Goal: Contribute content: Add original content to the website for others to see

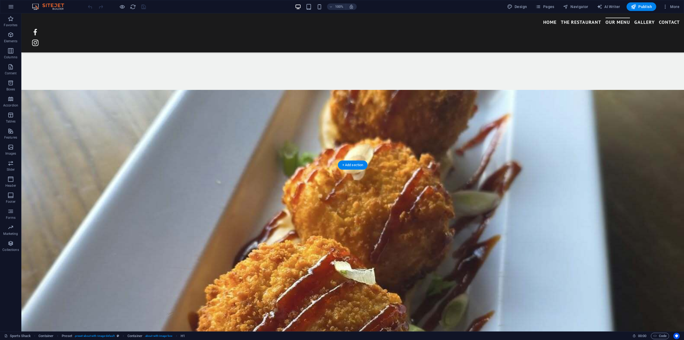
scroll to position [1029, 0]
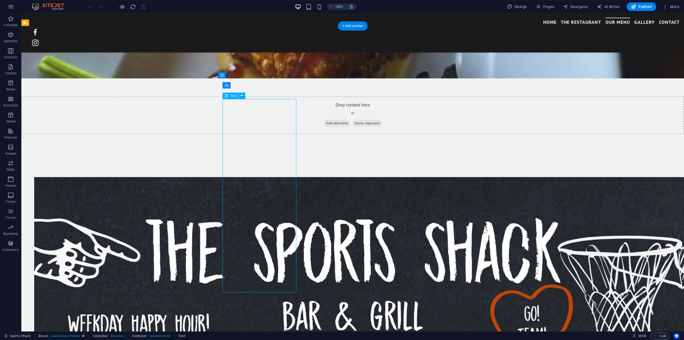
scroll to position [977, 0]
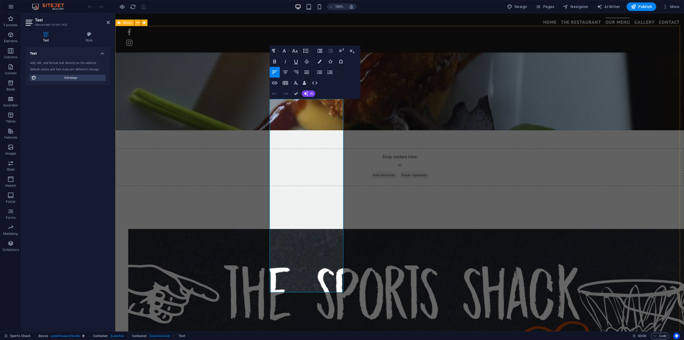
drag, startPoint x: 292, startPoint y: 290, endPoint x: 257, endPoint y: 160, distance: 133.9
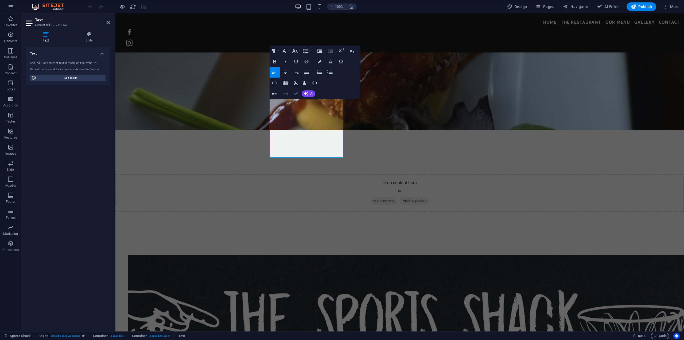
scroll to position [1029, 0]
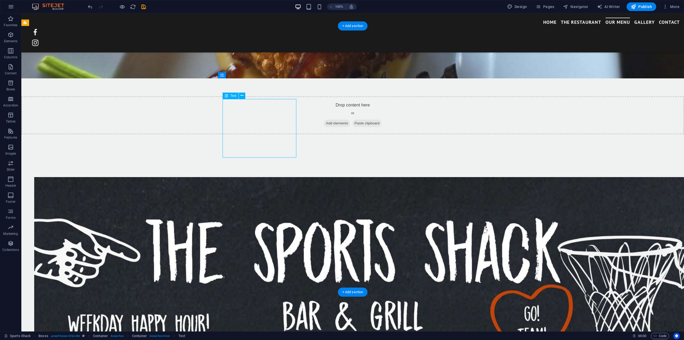
scroll to position [977, 0]
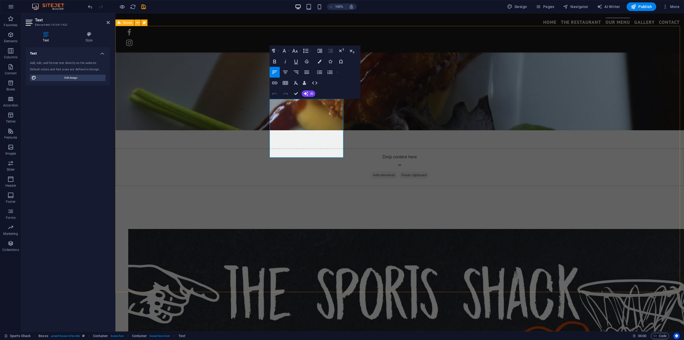
drag, startPoint x: 330, startPoint y: 148, endPoint x: 264, endPoint y: 122, distance: 70.5
click at [296, 50] on icon "button" at bounding box center [295, 51] width 6 height 6
click at [297, 111] on link "18" at bounding box center [300, 109] width 19 height 8
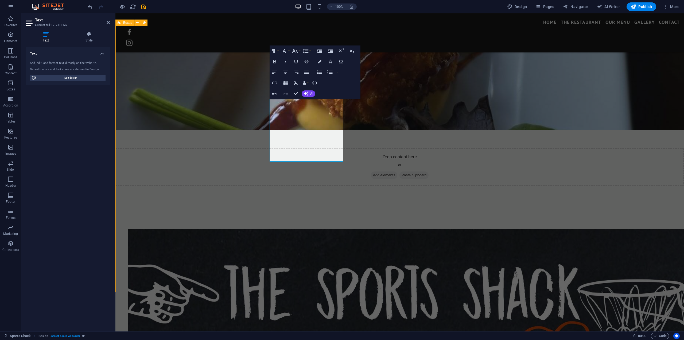
scroll to position [1029, 0]
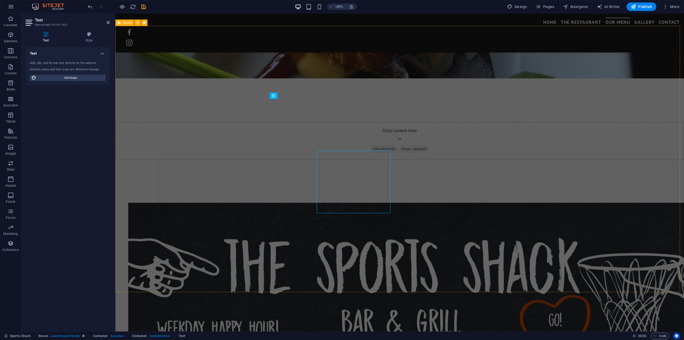
scroll to position [977, 0]
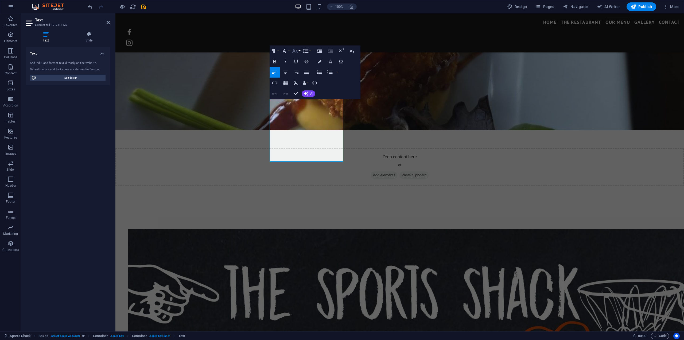
click at [298, 50] on button "Font Size" at bounding box center [296, 50] width 10 height 11
click at [297, 100] on link "14" at bounding box center [300, 101] width 19 height 8
drag, startPoint x: 337, startPoint y: 155, endPoint x: 264, endPoint y: 122, distance: 80.4
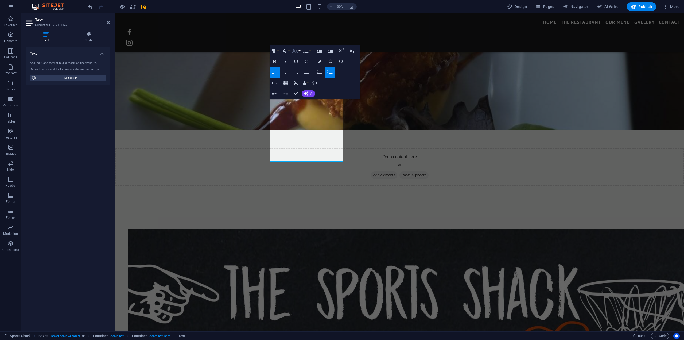
click at [296, 51] on icon "button" at bounding box center [295, 51] width 6 height 6
click at [299, 82] on link "14" at bounding box center [300, 85] width 19 height 8
click at [298, 52] on icon "button" at bounding box center [295, 51] width 6 height 6
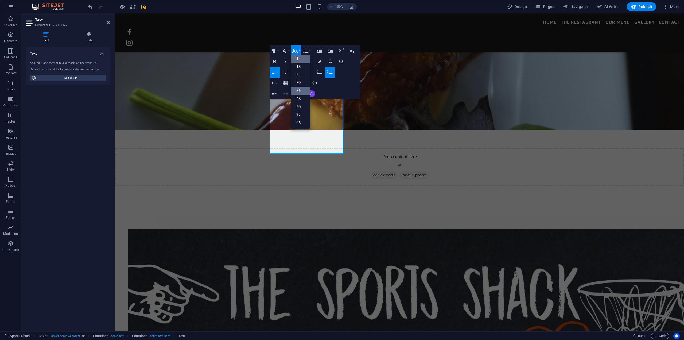
scroll to position [43, 0]
click at [299, 69] on link "18" at bounding box center [300, 67] width 19 height 8
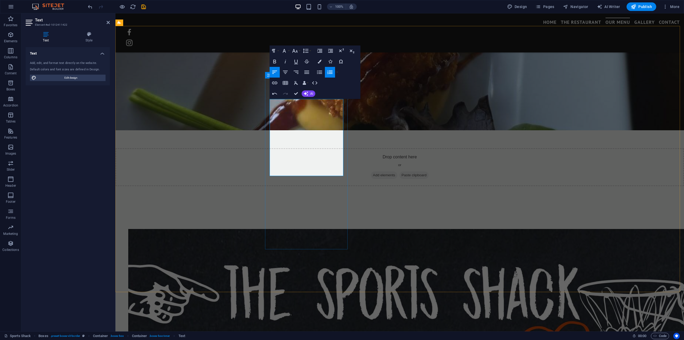
drag, startPoint x: 337, startPoint y: 152, endPoint x: 251, endPoint y: 114, distance: 94.6
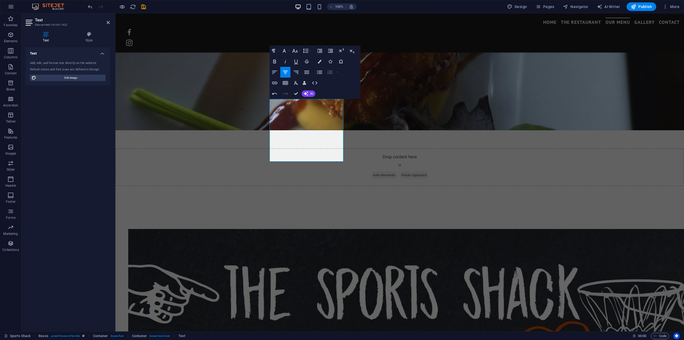
click at [329, 72] on icon "button" at bounding box center [330, 72] width 6 height 6
click at [330, 73] on icon "button" at bounding box center [330, 72] width 6 height 6
click at [275, 72] on icon "button" at bounding box center [275, 72] width 6 height 6
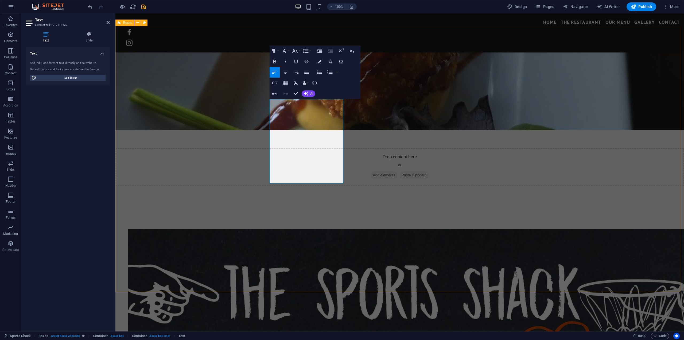
drag, startPoint x: 332, startPoint y: 178, endPoint x: 262, endPoint y: 123, distance: 88.3
click at [330, 71] on icon "button" at bounding box center [330, 72] width 6 height 6
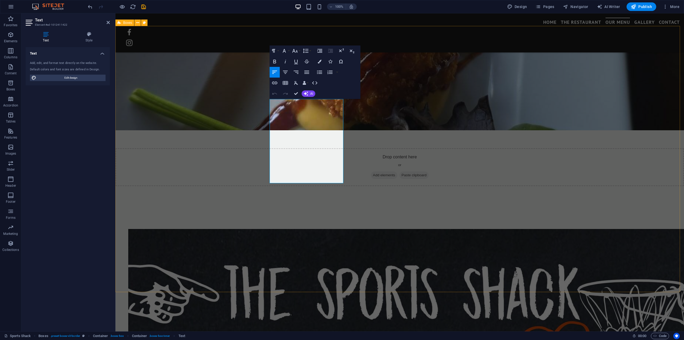
drag, startPoint x: 325, startPoint y: 175, endPoint x: 258, endPoint y: 121, distance: 86.3
click at [319, 73] on icon "button" at bounding box center [319, 71] width 5 height 3
click at [317, 72] on icon "button" at bounding box center [320, 72] width 6 height 6
click at [274, 73] on icon "button" at bounding box center [275, 72] width 6 height 6
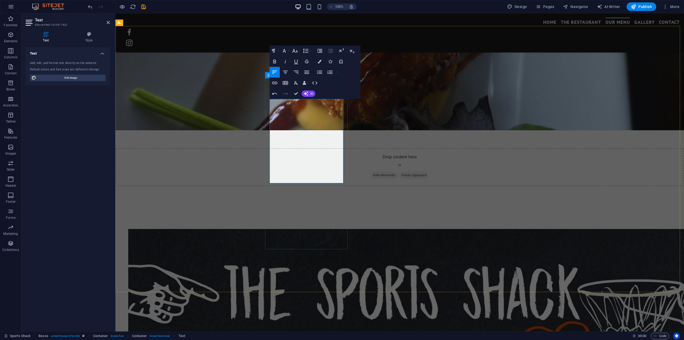
drag, startPoint x: 306, startPoint y: 121, endPoint x: 269, endPoint y: 122, distance: 36.9
click at [319, 73] on icon "button" at bounding box center [320, 72] width 6 height 6
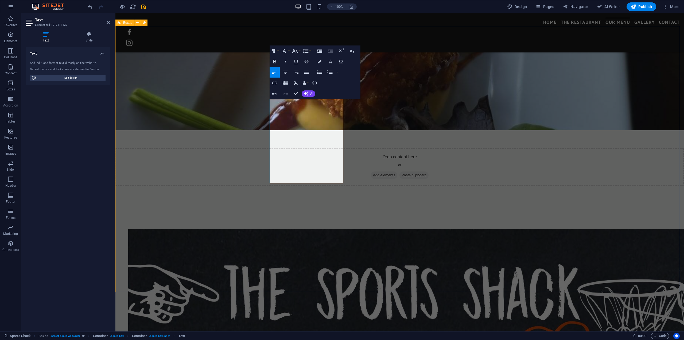
drag, startPoint x: 310, startPoint y: 135, endPoint x: 265, endPoint y: 135, distance: 45.2
click at [320, 71] on icon "button" at bounding box center [320, 72] width 6 height 6
drag, startPoint x: 317, startPoint y: 151, endPoint x: 260, endPoint y: 148, distance: 57.8
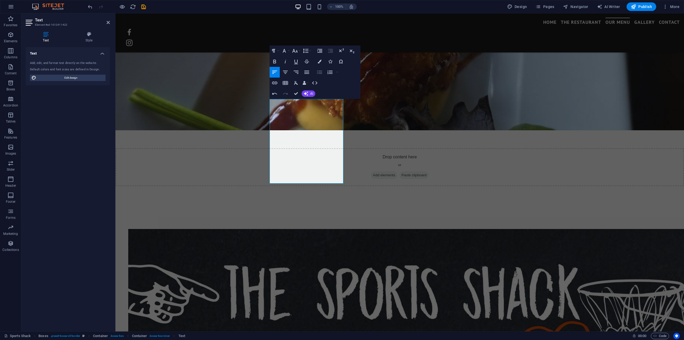
click at [319, 71] on icon "button" at bounding box center [320, 72] width 6 height 6
drag, startPoint x: 321, startPoint y: 160, endPoint x: 269, endPoint y: 161, distance: 52.2
click at [319, 72] on icon "button" at bounding box center [319, 71] width 5 height 3
drag, startPoint x: 326, startPoint y: 173, endPoint x: 263, endPoint y: 172, distance: 63.1
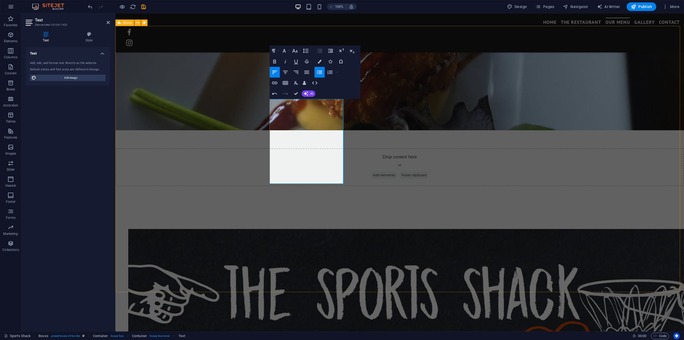
click at [321, 73] on icon "button" at bounding box center [320, 72] width 6 height 6
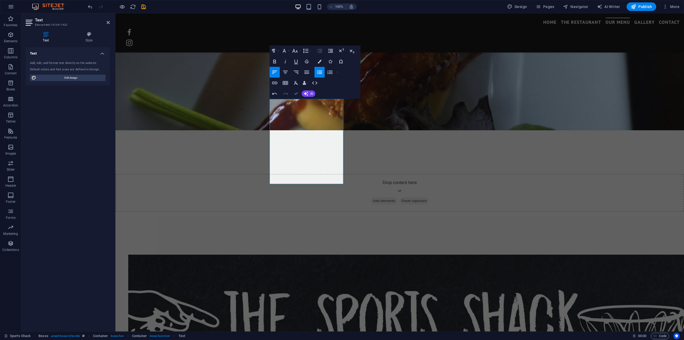
scroll to position [1029, 0]
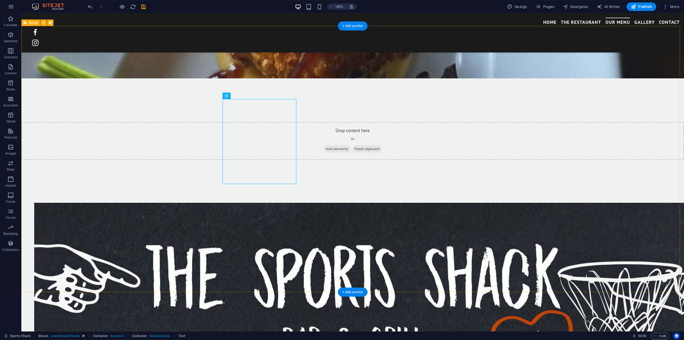
click at [650, 8] on span "Publish" at bounding box center [641, 6] width 21 height 5
